Goal: Task Accomplishment & Management: Use online tool/utility

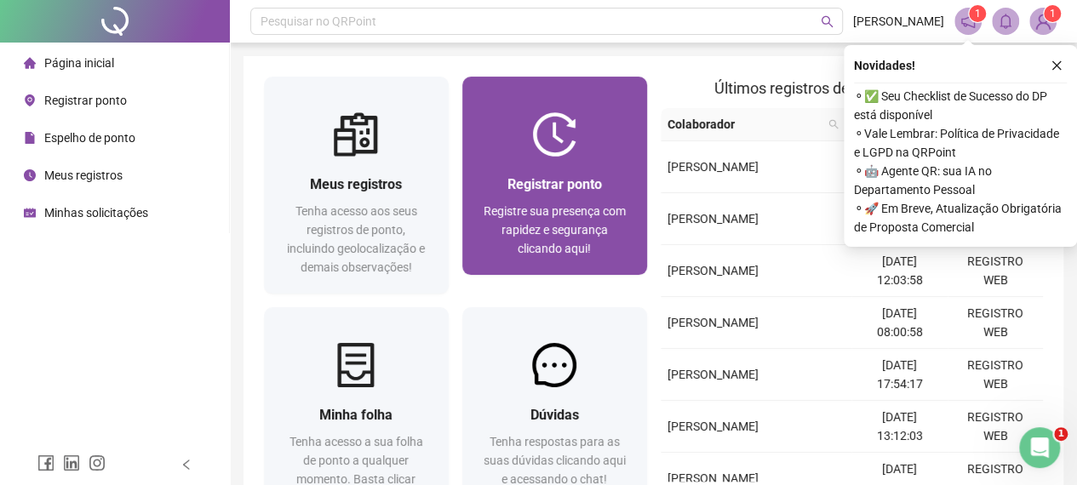
click at [589, 168] on div "Registrar ponto Registre sua presença com rapidez e segurança clicando aqui!" at bounding box center [554, 216] width 185 height 118
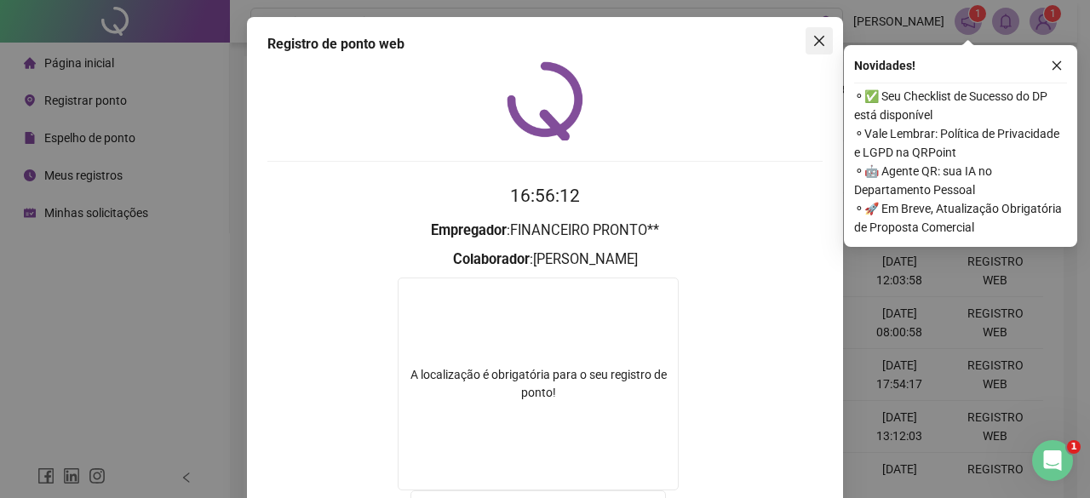
click at [813, 43] on icon "close" at bounding box center [820, 41] width 14 height 14
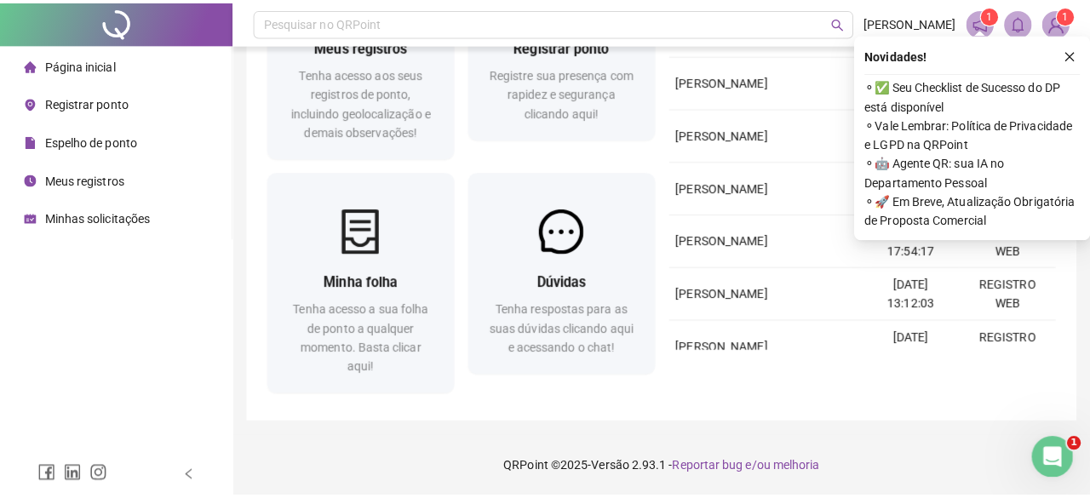
scroll to position [55, 0]
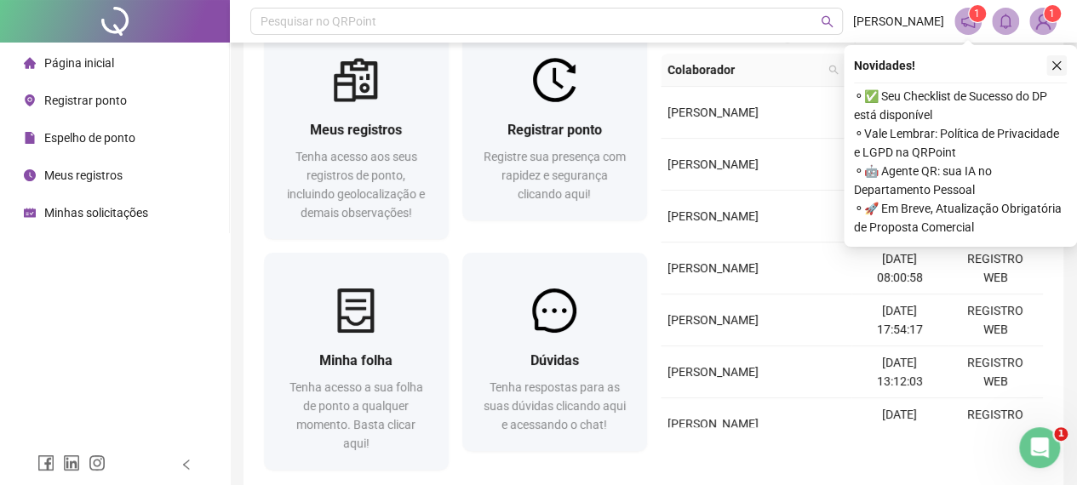
click at [1059, 70] on icon "close" at bounding box center [1057, 66] width 12 height 12
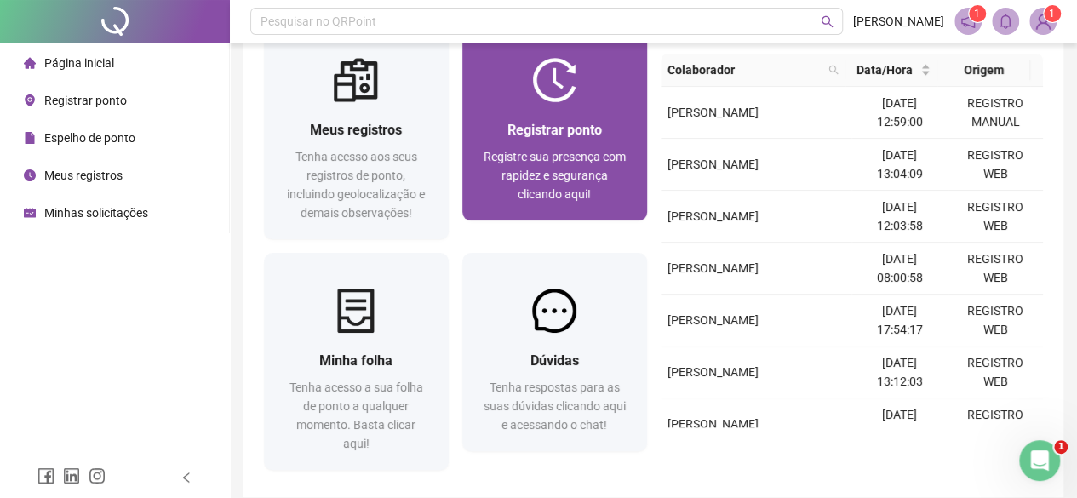
click at [567, 169] on span "Registre sua presença com rapidez e segurança clicando aqui!" at bounding box center [555, 175] width 142 height 51
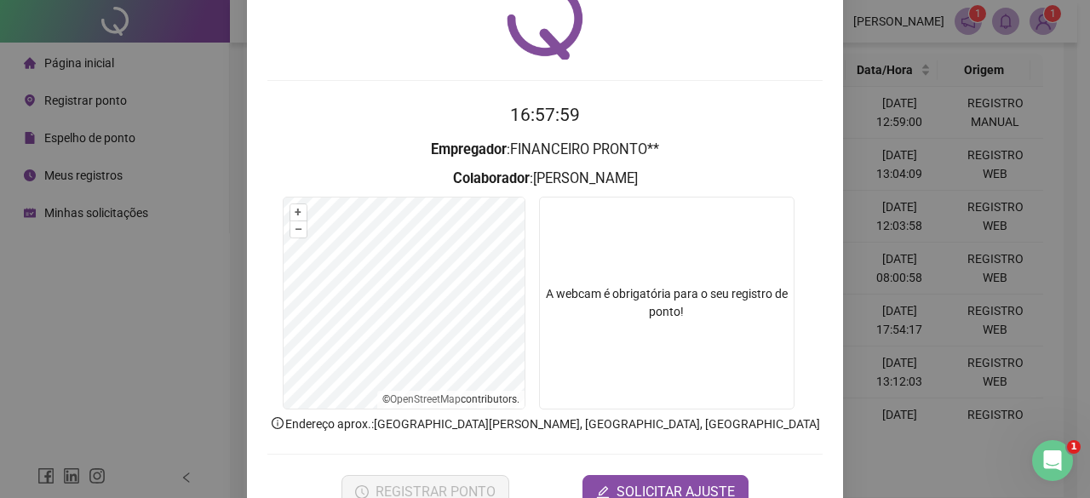
scroll to position [128, 0]
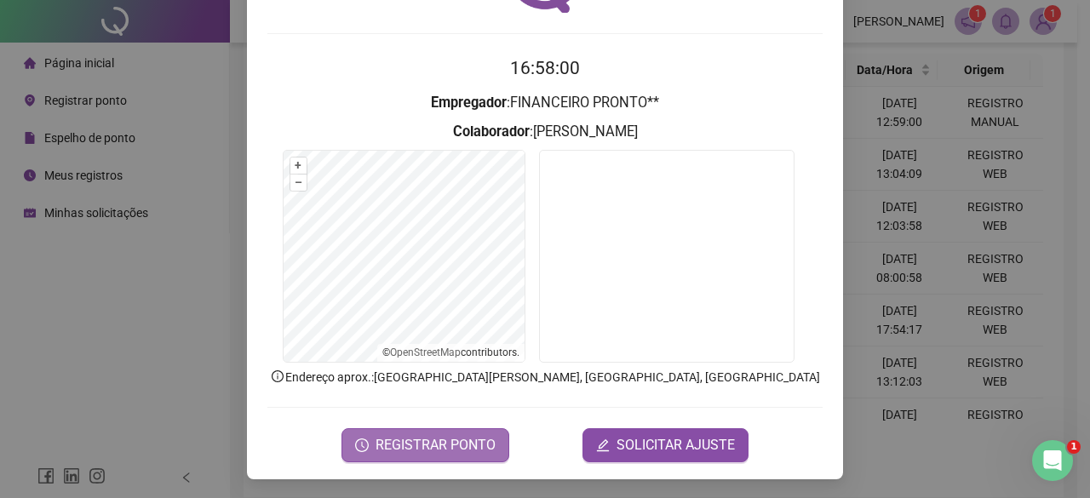
click at [457, 437] on span "REGISTRAR PONTO" at bounding box center [436, 445] width 120 height 20
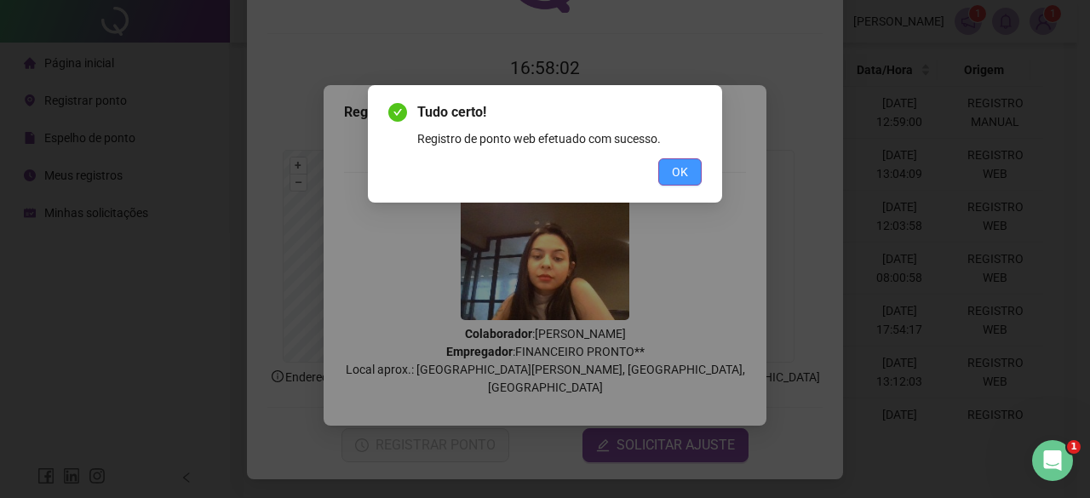
click at [692, 167] on button "OK" at bounding box center [679, 171] width 43 height 27
